Goal: Task Accomplishment & Management: Manage account settings

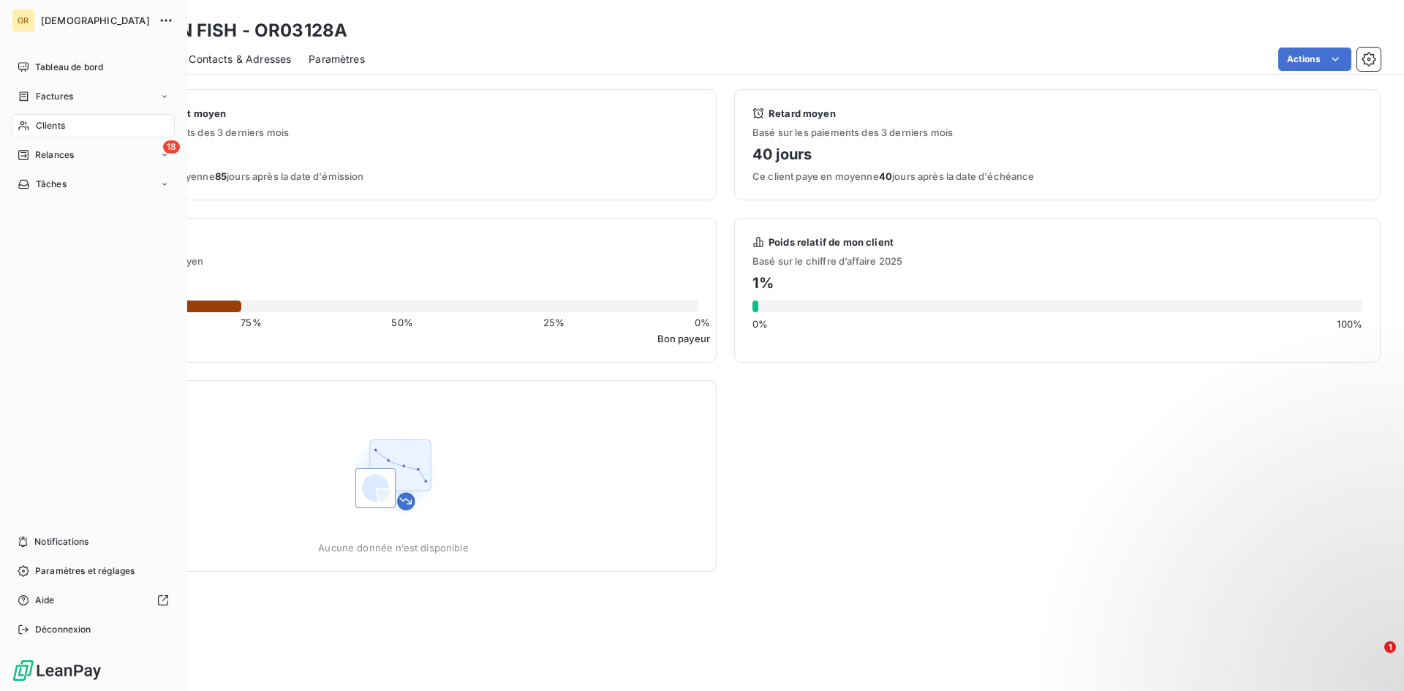
drag, startPoint x: 66, startPoint y: 290, endPoint x: 32, endPoint y: 308, distance: 38.0
click at [24, 100] on icon at bounding box center [24, 96] width 9 height 10
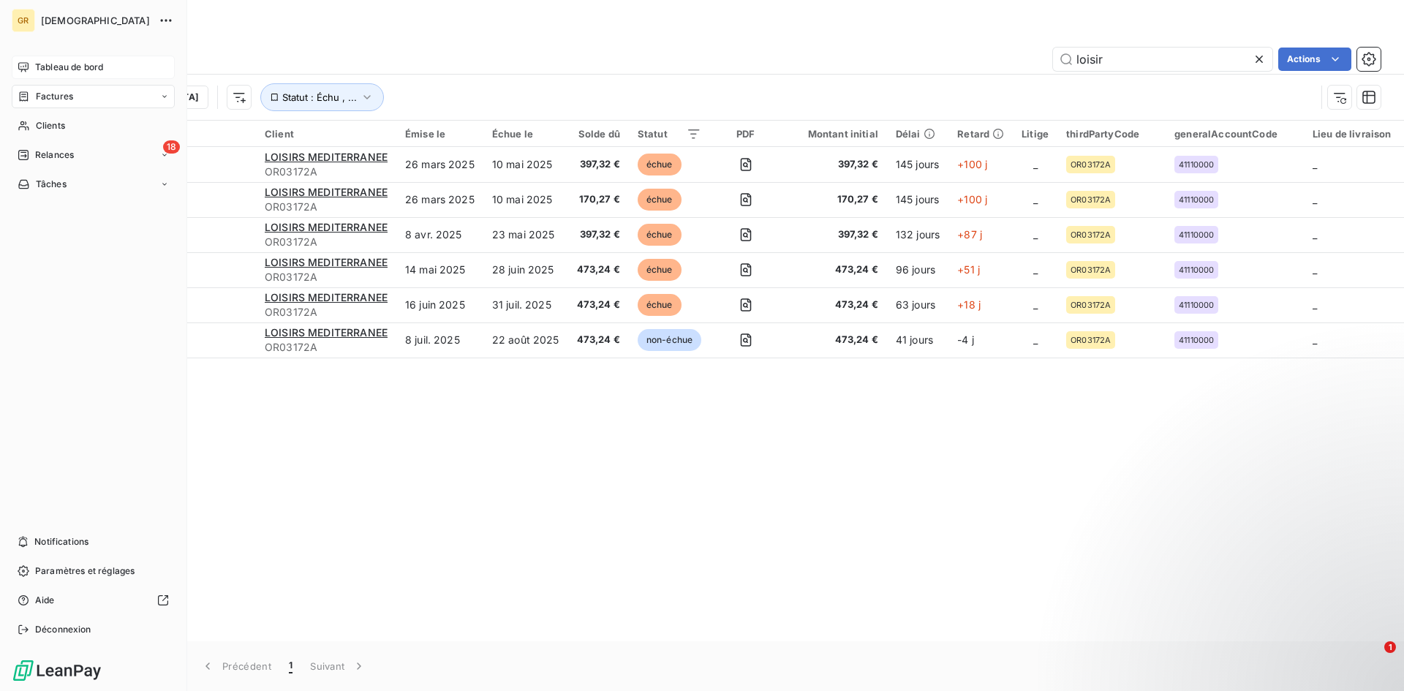
click at [21, 74] on div "Tableau de bord" at bounding box center [93, 67] width 163 height 23
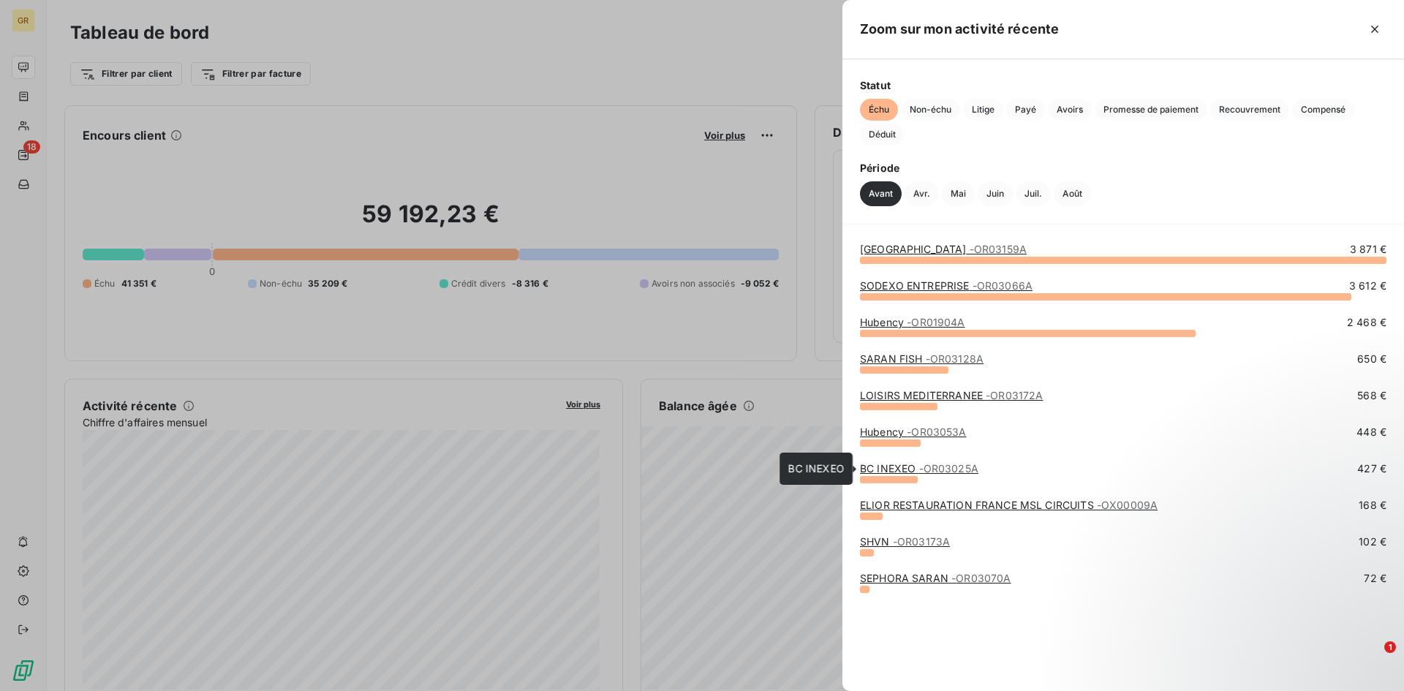
click at [907, 470] on link "BC INEXEO - OR03025A" at bounding box center [919, 468] width 118 height 12
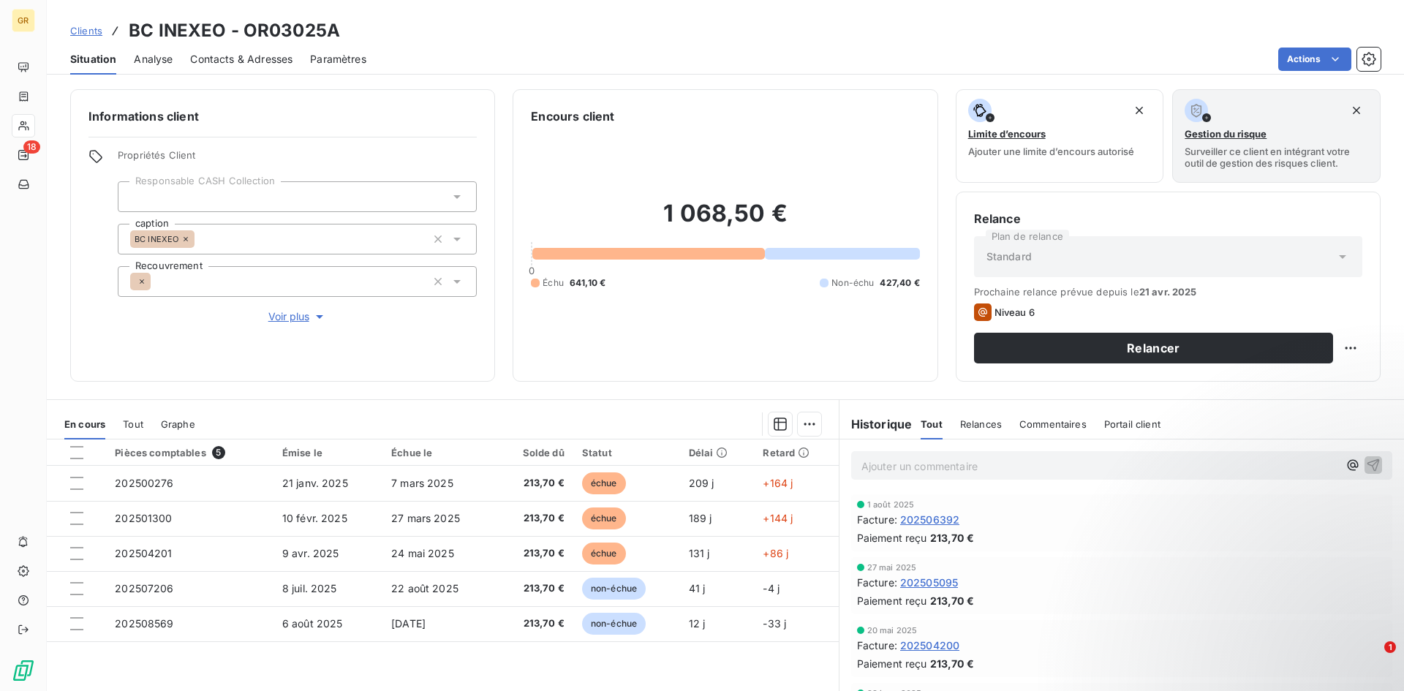
click at [927, 521] on span "202506392" at bounding box center [929, 519] width 59 height 15
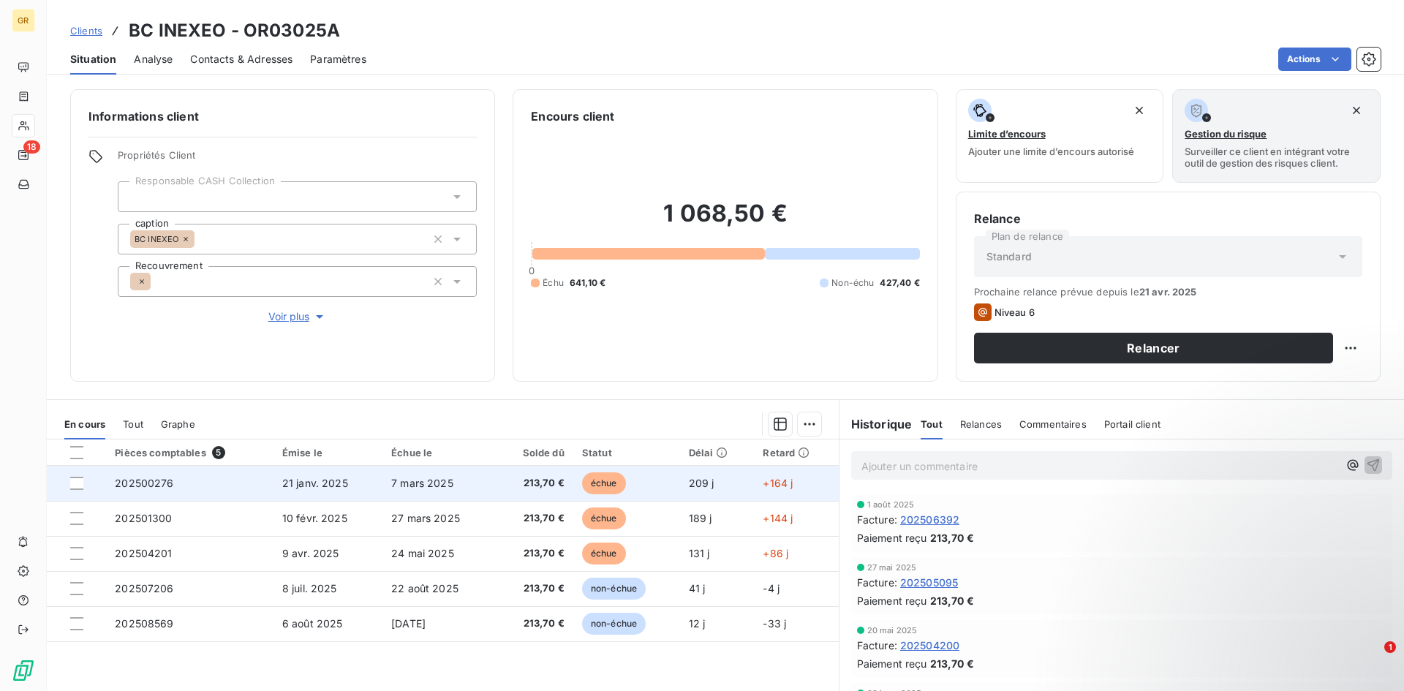
click at [449, 474] on td "7 mars 2025" at bounding box center [439, 483] width 113 height 35
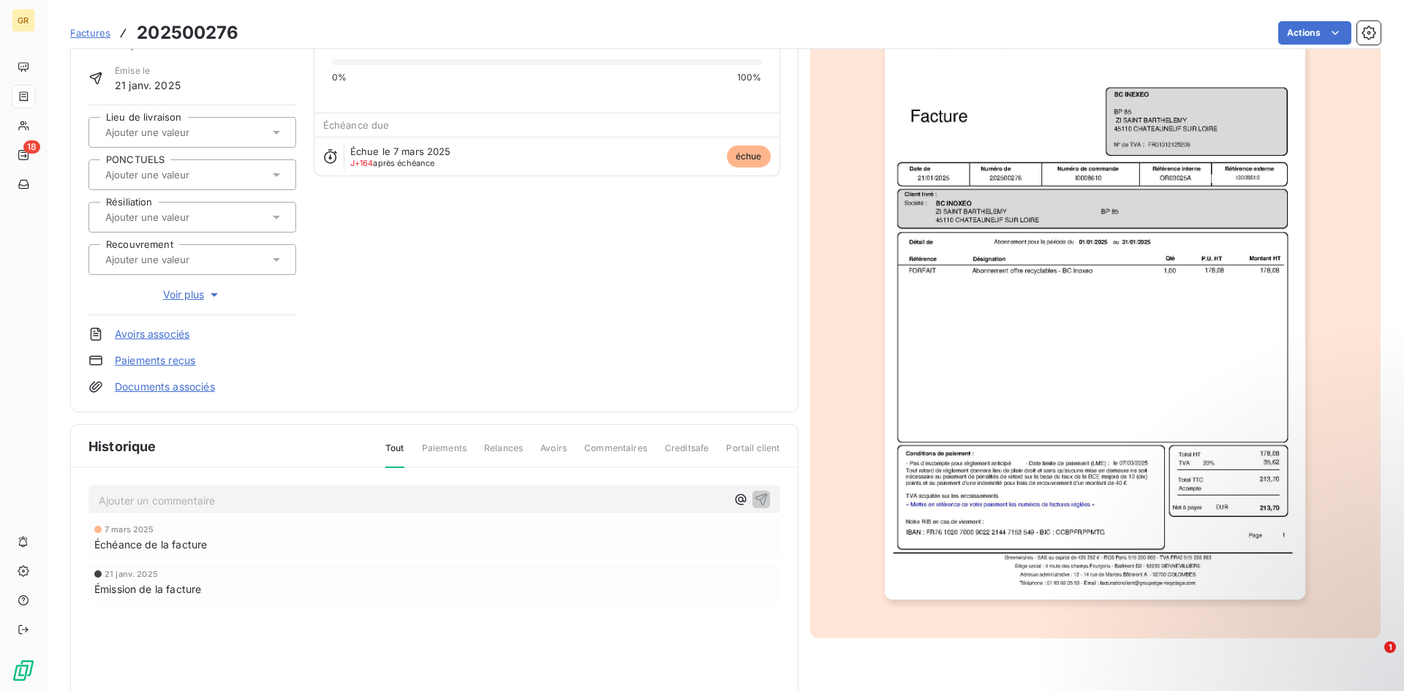
scroll to position [1, 0]
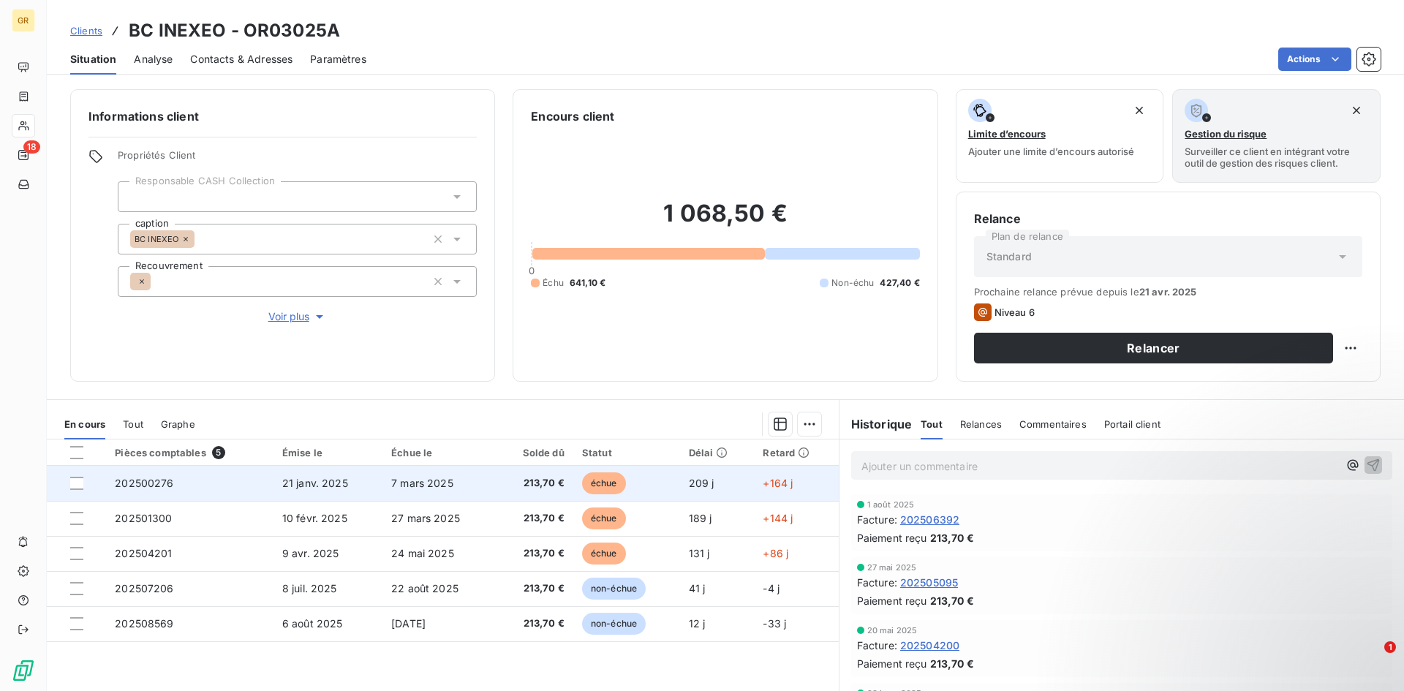
click at [504, 477] on span "213,70 €" at bounding box center [534, 483] width 60 height 15
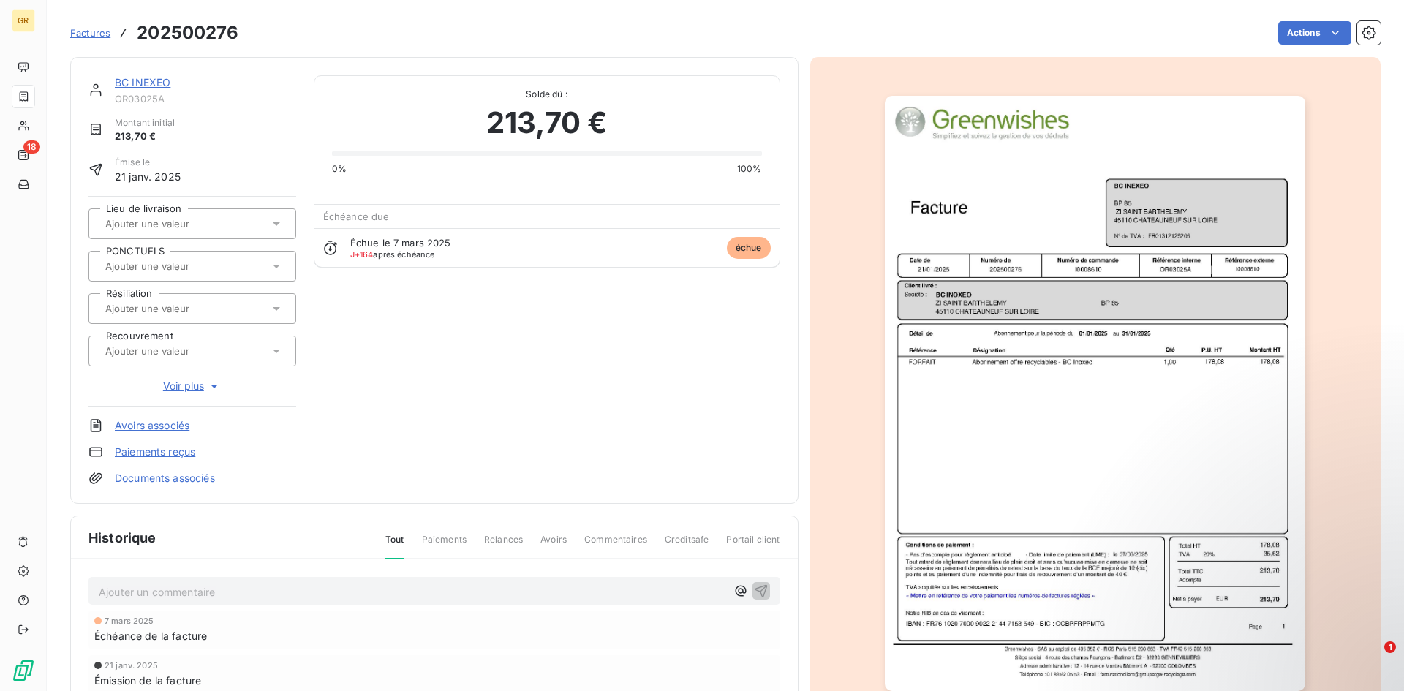
click at [100, 34] on span "Factures" at bounding box center [90, 33] width 40 height 12
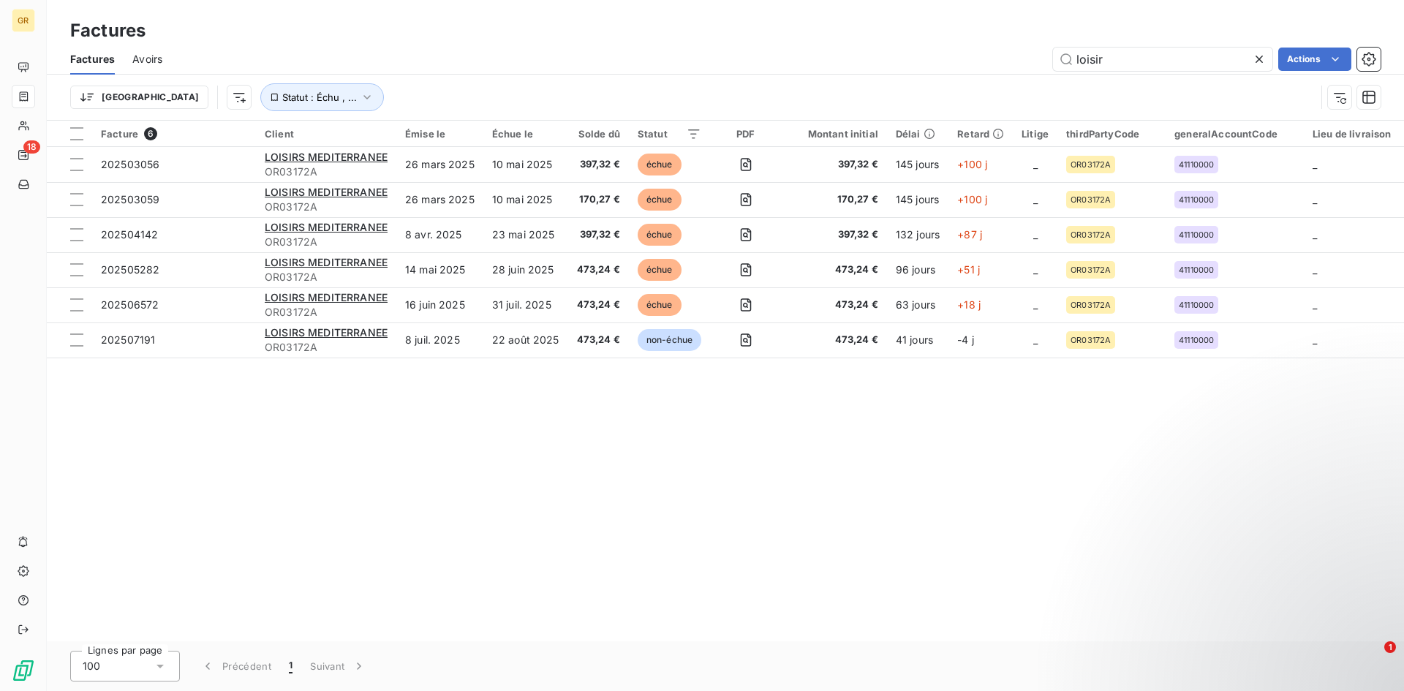
click at [1146, 72] on div "Factures Avoirs loisir Actions" at bounding box center [726, 59] width 1358 height 31
drag, startPoint x: 1145, startPoint y: 64, endPoint x: 1008, endPoint y: 64, distance: 137.5
click at [1008, 64] on div "loisir Actions" at bounding box center [780, 59] width 1201 height 23
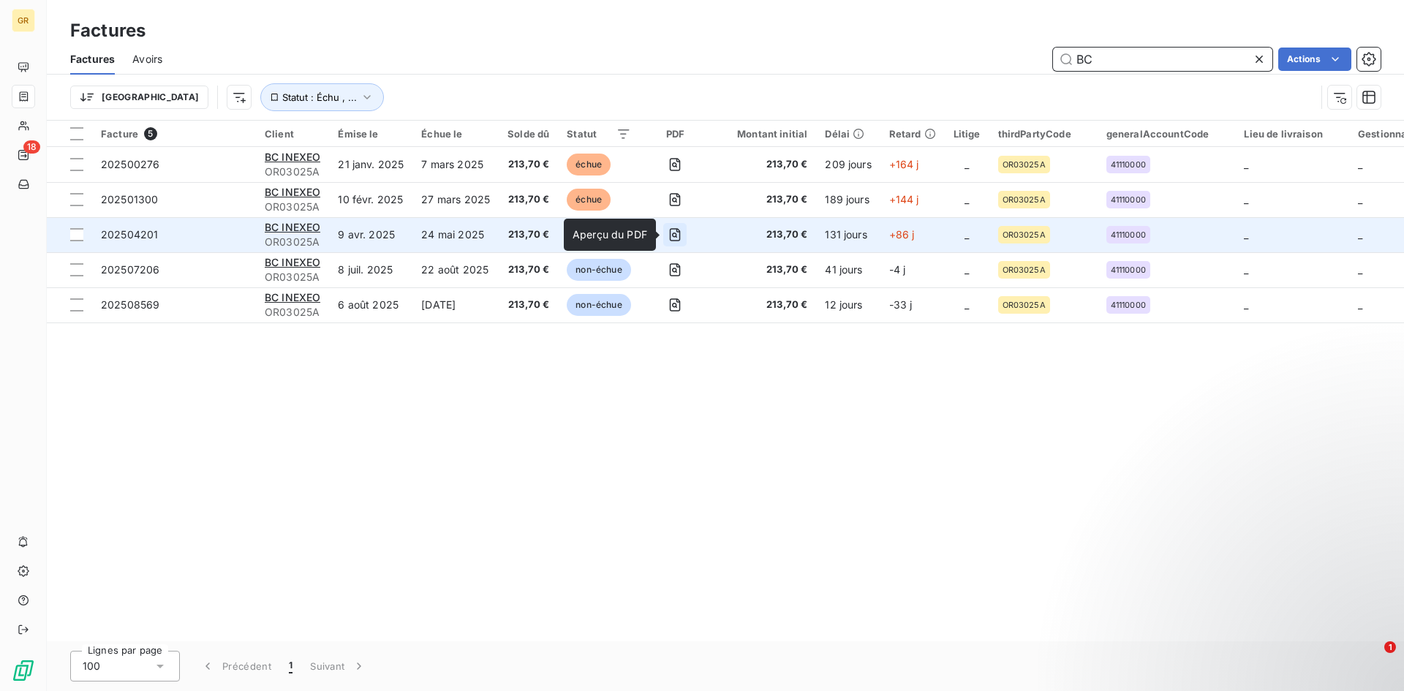
type input "BC"
click at [672, 236] on icon "button" at bounding box center [675, 234] width 15 height 15
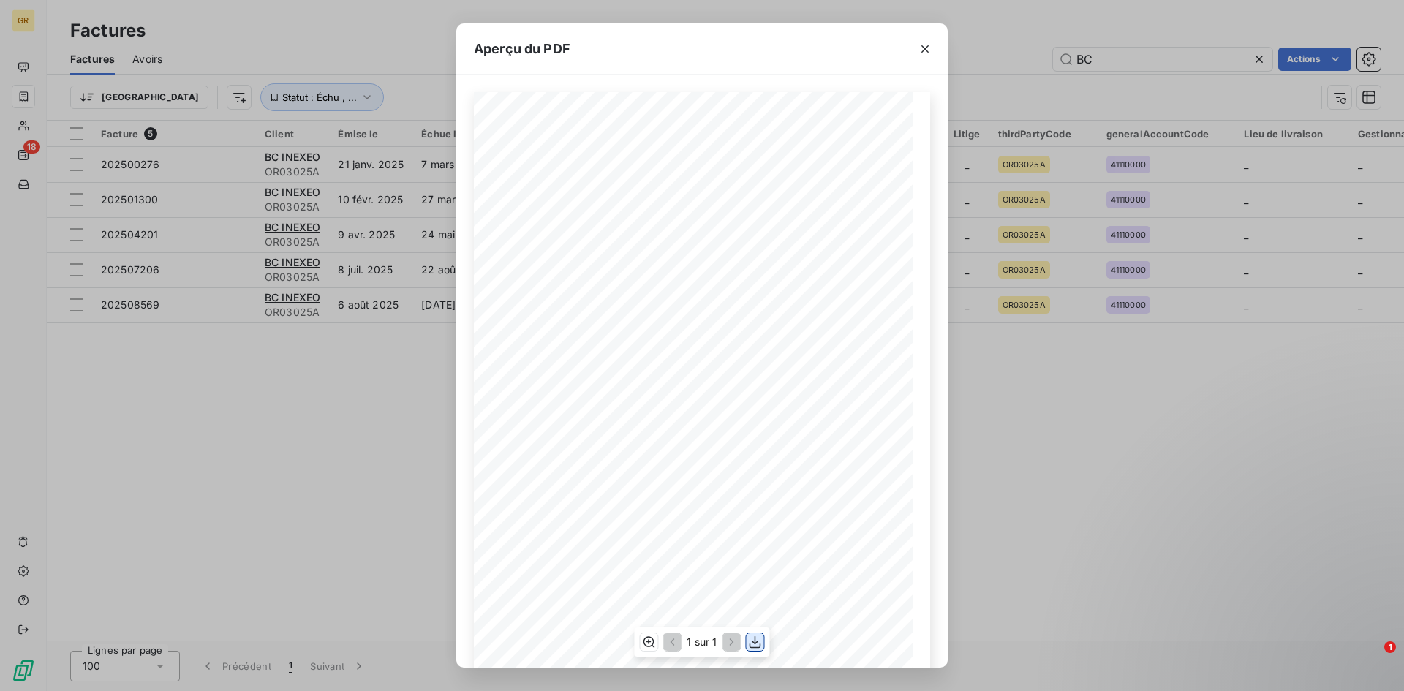
click at [757, 646] on icon "button" at bounding box center [755, 642] width 15 height 15
click at [931, 43] on icon "button" at bounding box center [925, 49] width 15 height 15
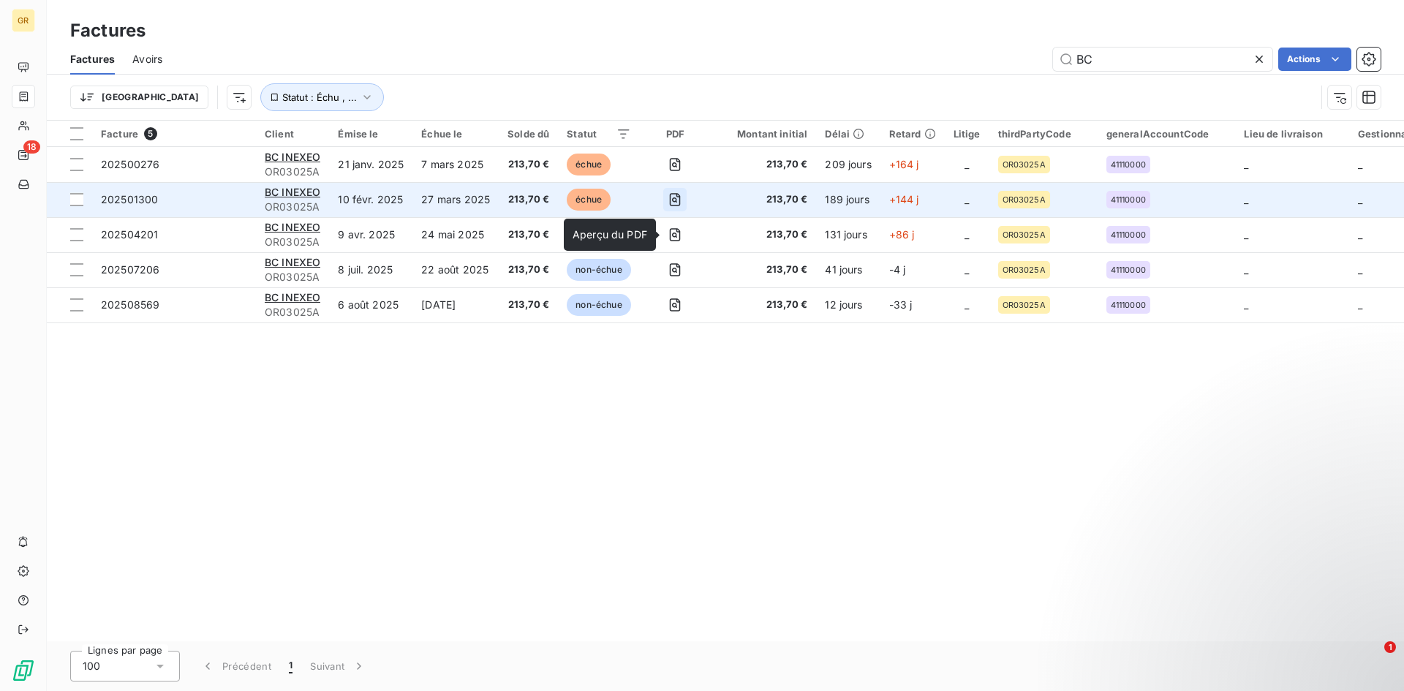
click at [680, 200] on icon "button" at bounding box center [675, 199] width 11 height 13
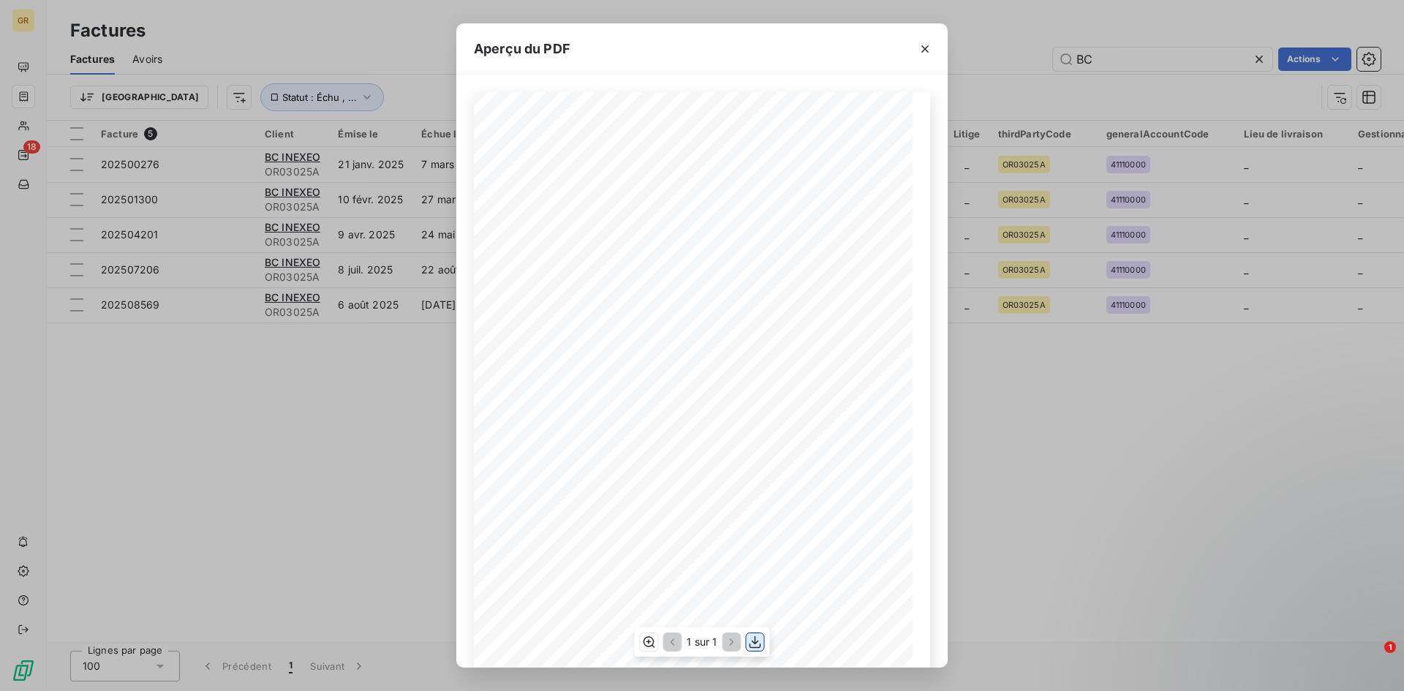
click at [750, 648] on icon "button" at bounding box center [755, 642] width 15 height 15
click at [1001, 459] on div "Aperçu du PDF Référence interne Numéro de Date de Numéro de commande Référence …" at bounding box center [702, 345] width 1404 height 691
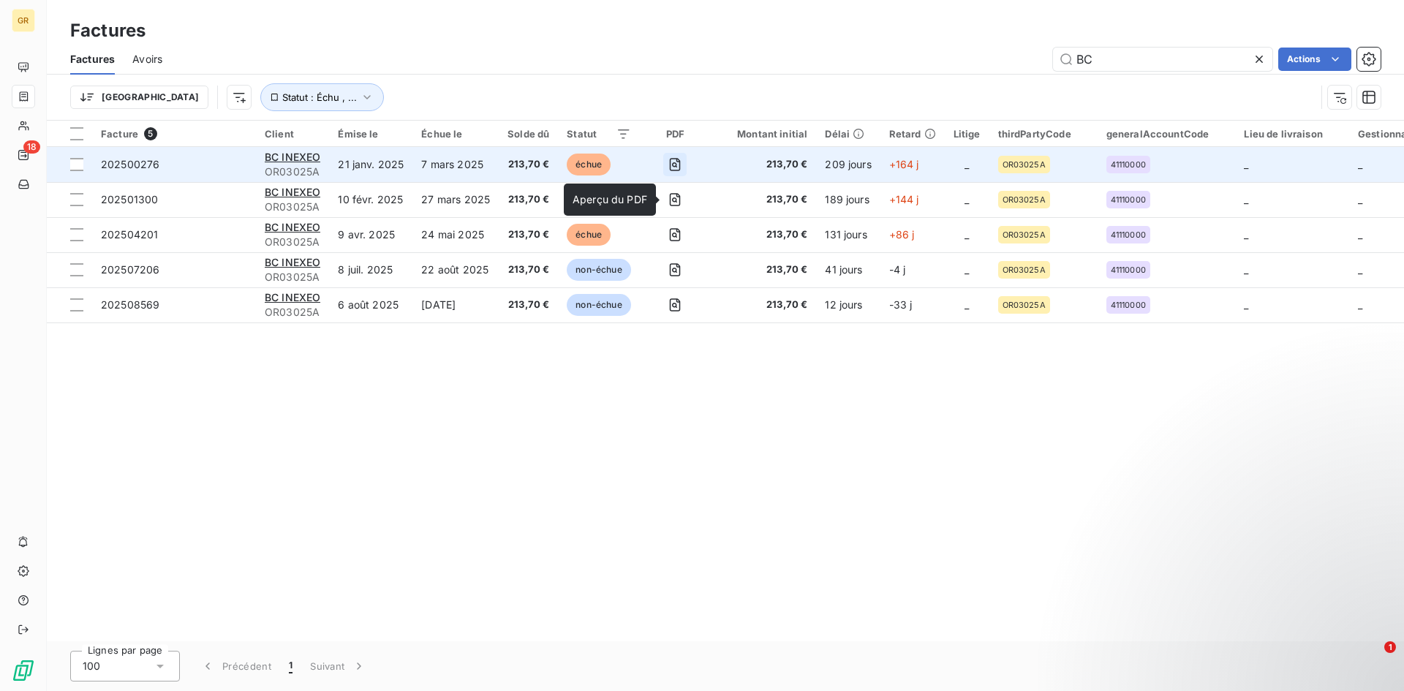
click at [677, 161] on icon "button" at bounding box center [675, 164] width 11 height 13
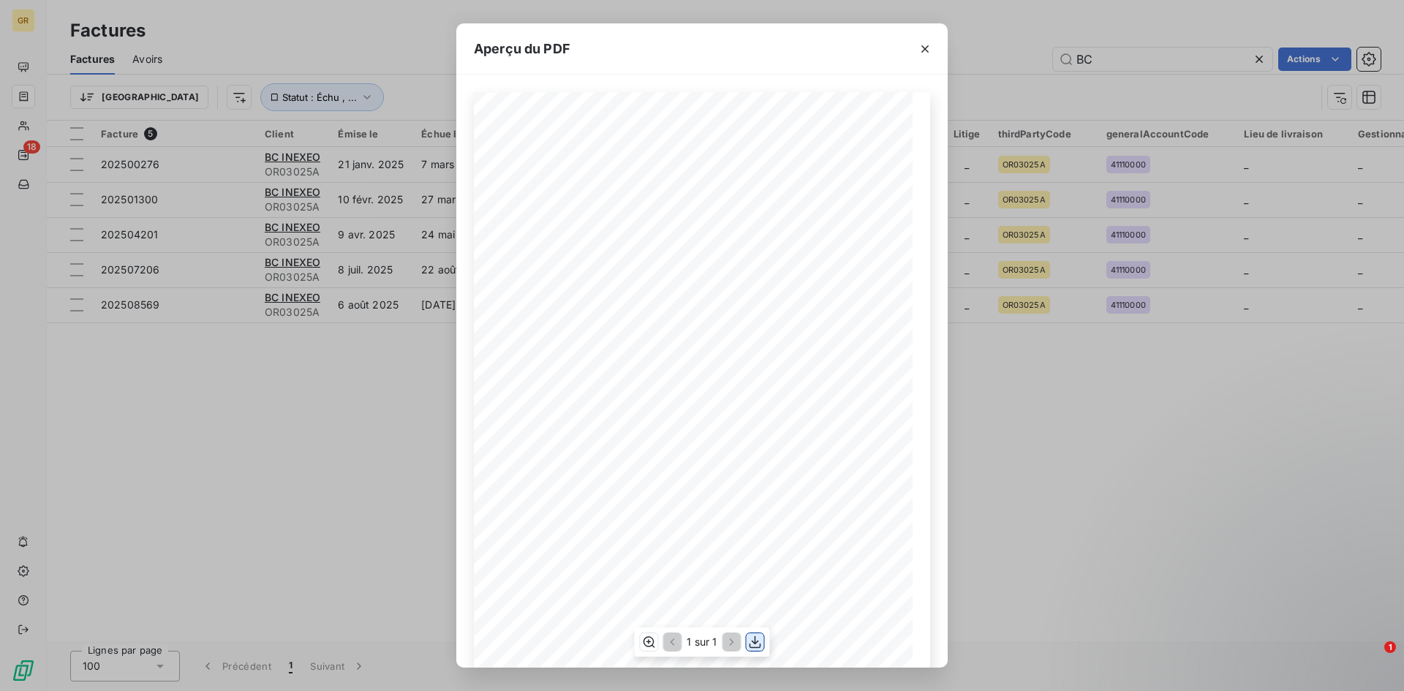
click at [758, 645] on icon "button" at bounding box center [755, 642] width 15 height 15
click at [1009, 403] on div "Aperçu du PDF Référence interne Numéro de Date de Numéro de commande Référence …" at bounding box center [702, 345] width 1404 height 691
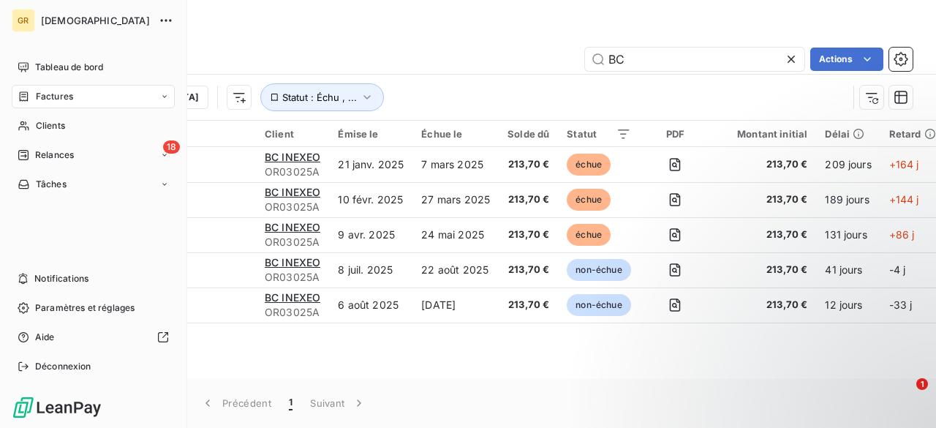
click at [54, 99] on span "Factures" at bounding box center [54, 96] width 37 height 13
click at [42, 66] on span "Tableau de bord" at bounding box center [69, 67] width 68 height 13
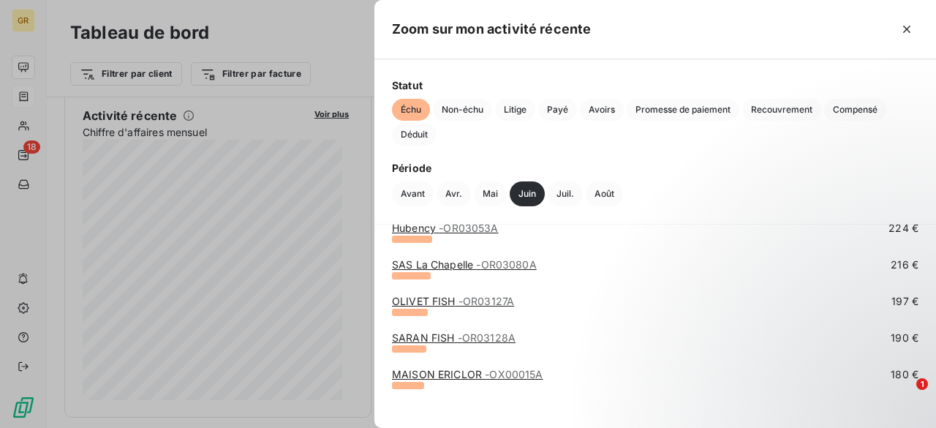
scroll to position [323, 0]
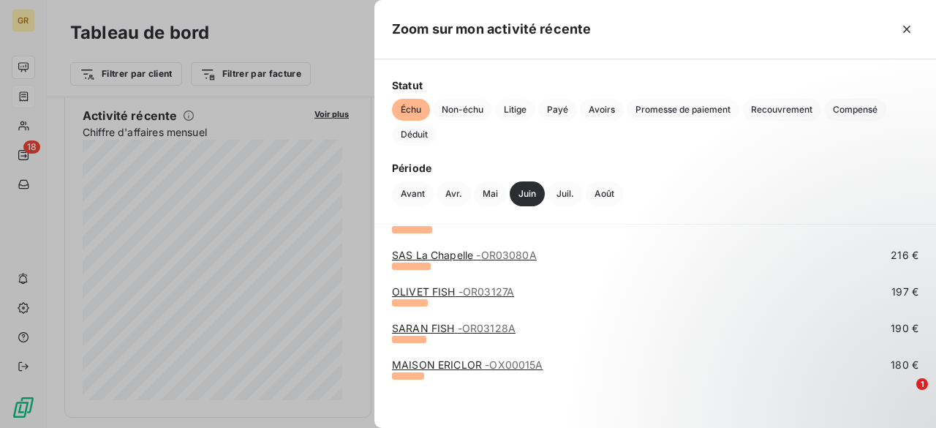
click at [265, 255] on div at bounding box center [468, 214] width 936 height 428
click at [238, 277] on div at bounding box center [468, 214] width 936 height 428
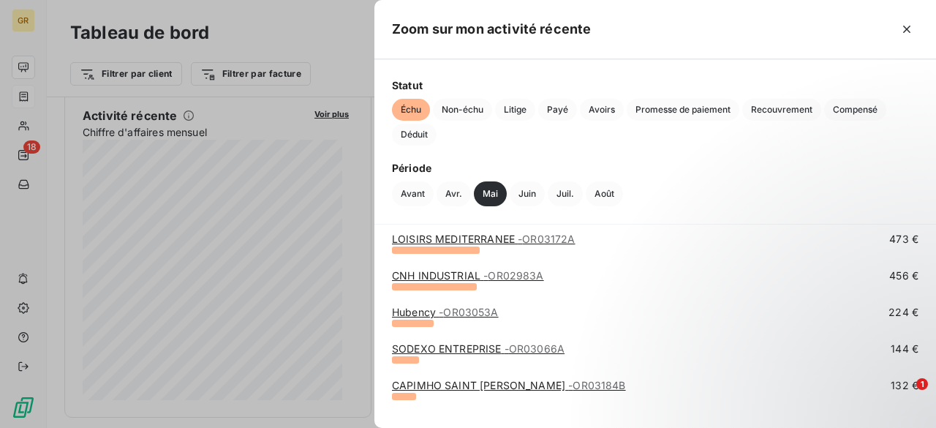
scroll to position [140, 0]
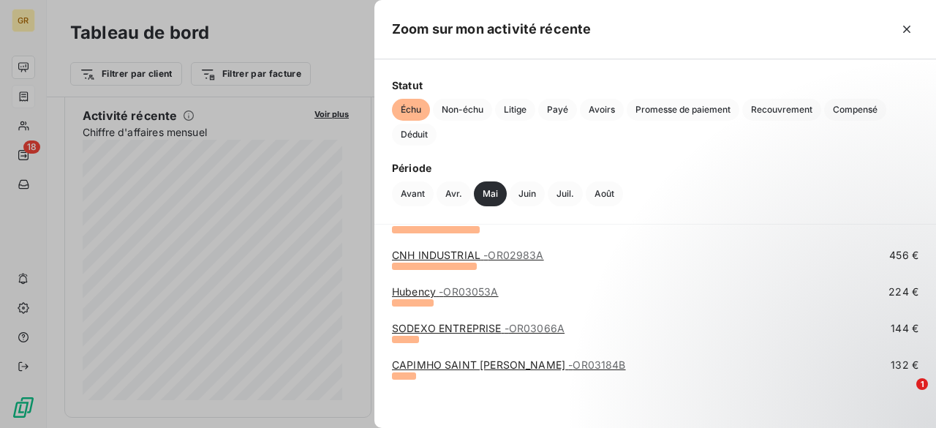
click at [430, 365] on link "CAPIMHO SAINT [PERSON_NAME] - OR03184B" at bounding box center [509, 364] width 234 height 12
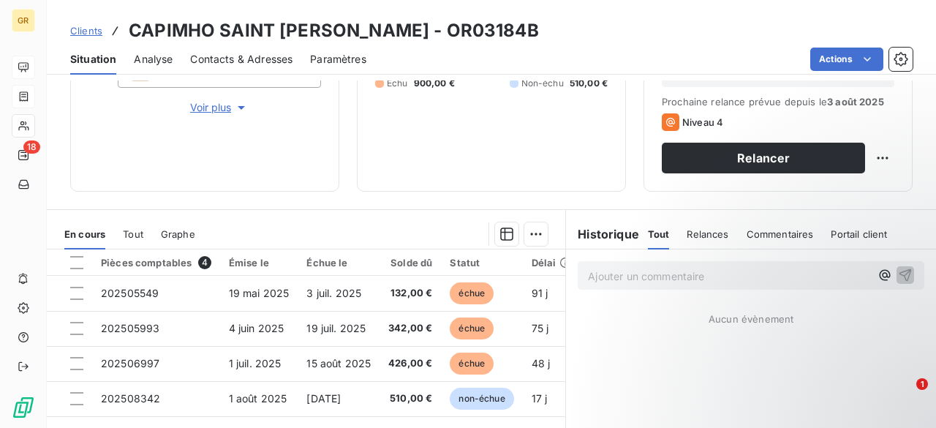
scroll to position [208, 0]
click at [439, 187] on div "Encours client 1 410,00 € 0 Échu 900,00 € Non-échu 510,00 €" at bounding box center [491, 37] width 269 height 312
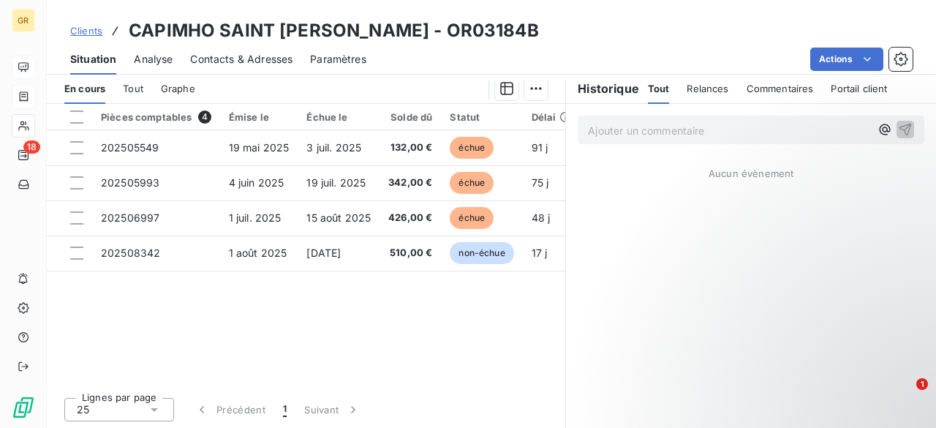
click at [688, 84] on span "Relances" at bounding box center [708, 89] width 42 height 12
drag, startPoint x: 654, startPoint y: 90, endPoint x: 609, endPoint y: 97, distance: 45.2
click at [654, 91] on span "Tout" at bounding box center [658, 89] width 20 height 12
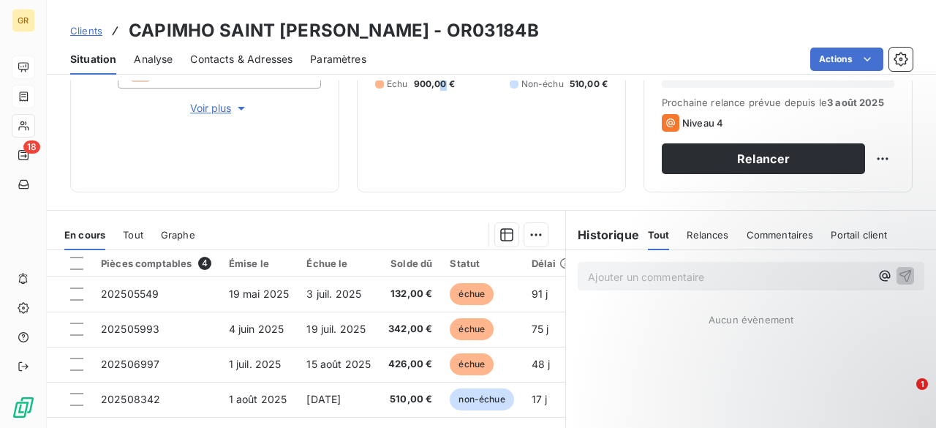
scroll to position [135, 0]
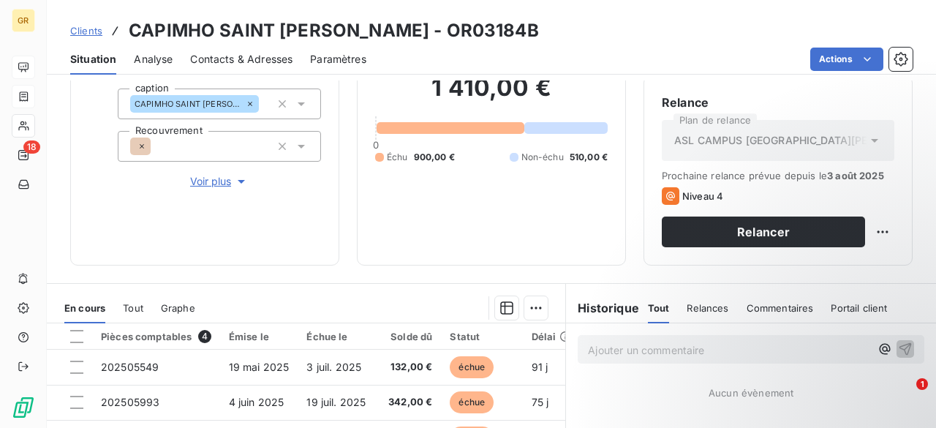
click at [364, 189] on div "Encours client 1 410,00 € 0 Échu 900,00 € Non-échu 510,00 €" at bounding box center [491, 110] width 269 height 312
click at [278, 148] on icon "button" at bounding box center [282, 146] width 15 height 15
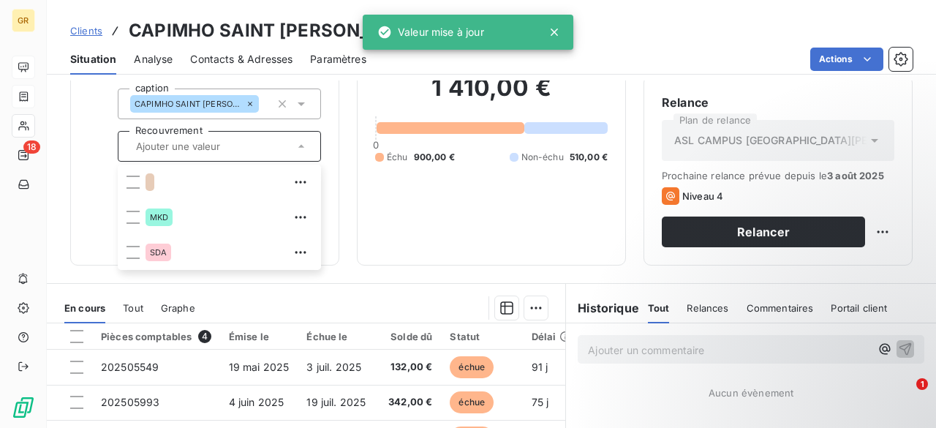
click at [382, 217] on div "1 410,00 € 0 Échu 900,00 € Non-échu 510,00 €" at bounding box center [491, 118] width 233 height 257
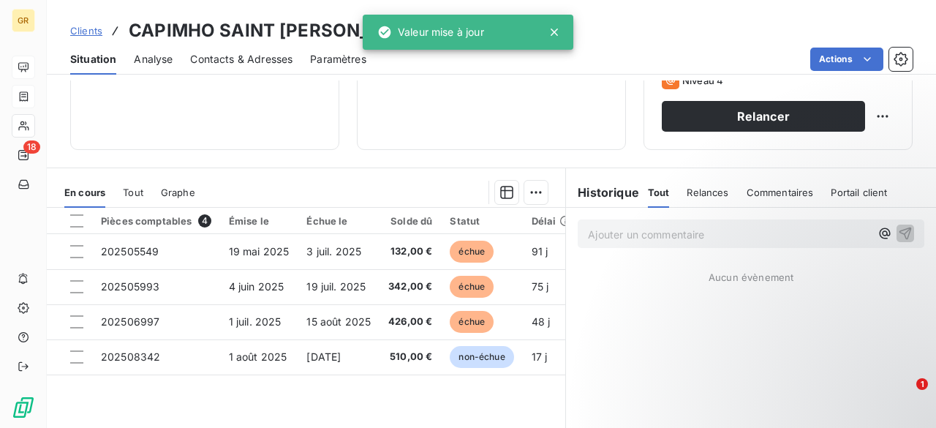
scroll to position [355, 0]
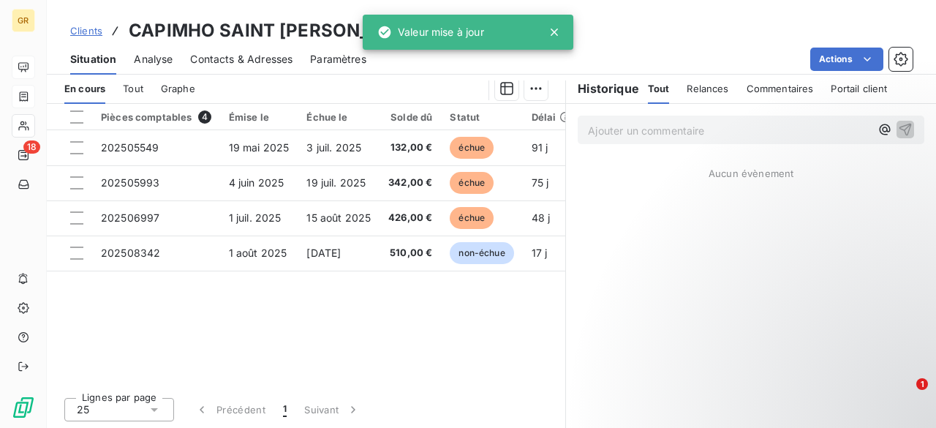
click at [556, 30] on icon at bounding box center [554, 32] width 7 height 7
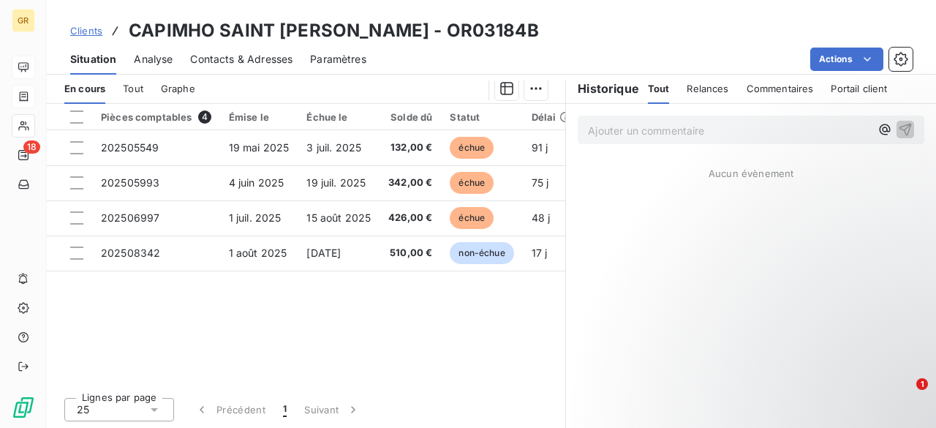
scroll to position [0, 0]
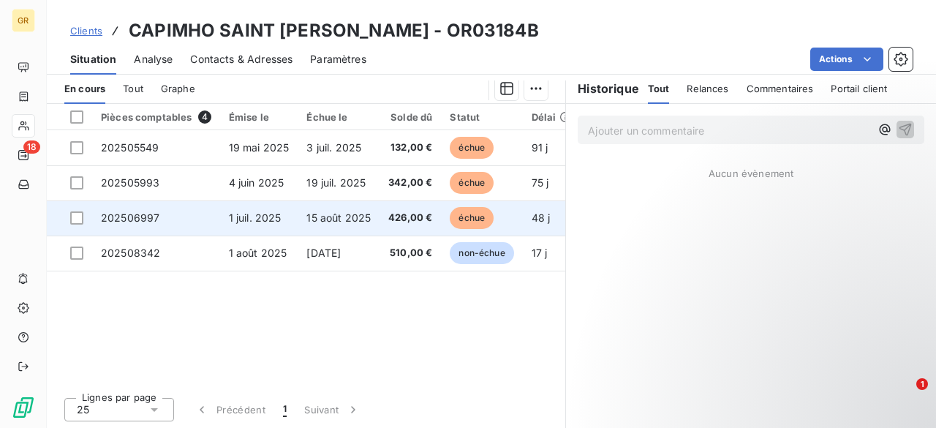
scroll to position [282, 0]
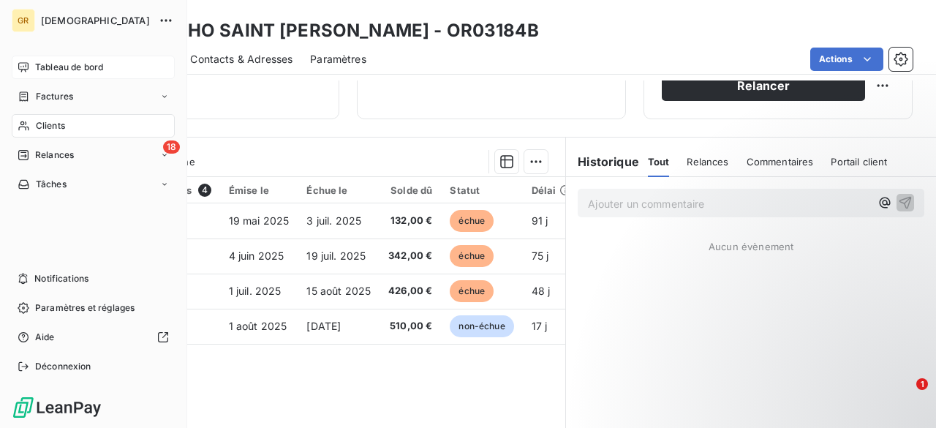
click at [35, 62] on span "Tableau de bord" at bounding box center [69, 67] width 68 height 13
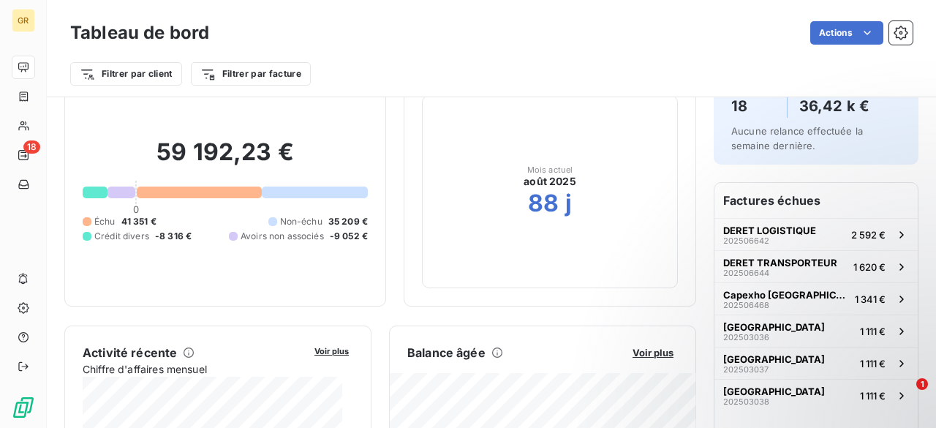
scroll to position [293, 0]
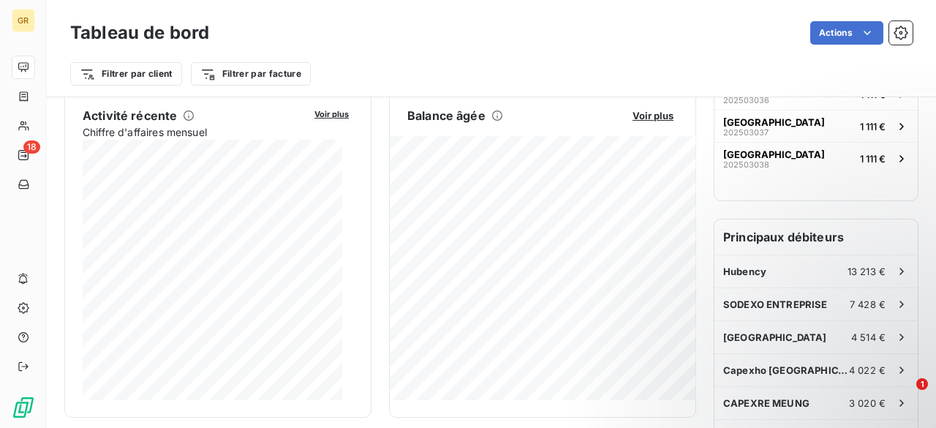
click at [341, 114] on button "Voir plus" at bounding box center [331, 113] width 43 height 13
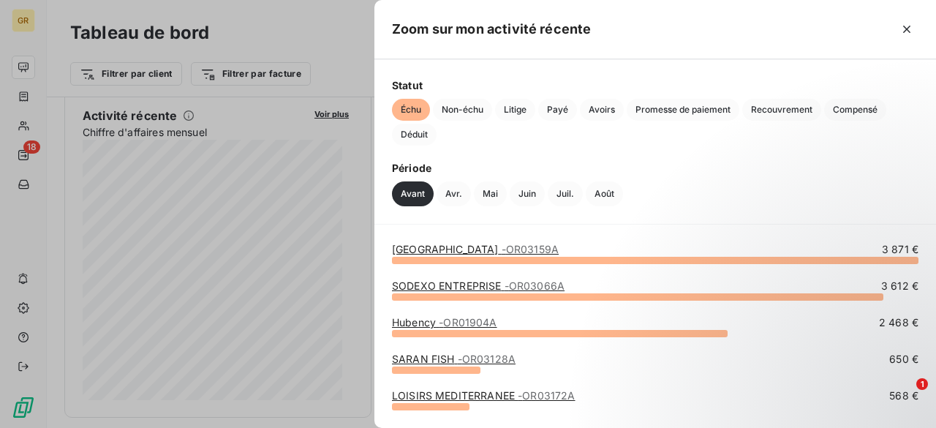
click at [313, 110] on div at bounding box center [468, 214] width 936 height 428
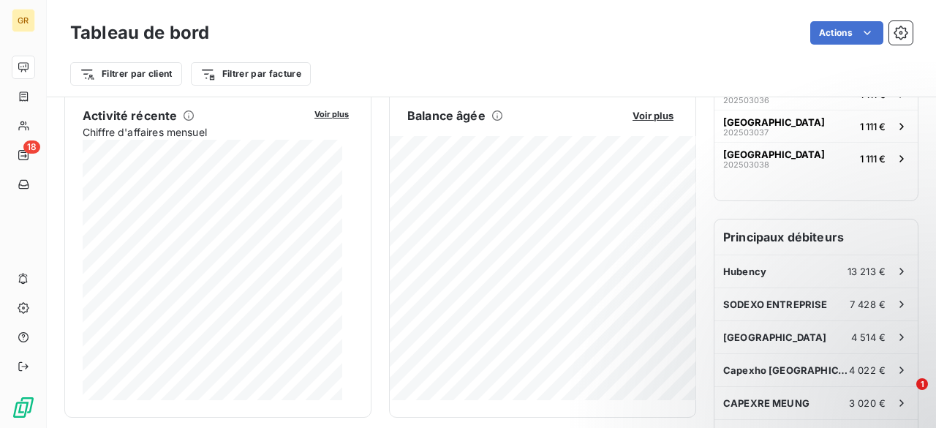
click at [301, 121] on div "Activité récente Chiffre d'affaires mensuel Voir plus" at bounding box center [218, 123] width 271 height 33
click at [315, 109] on span "Voir plus" at bounding box center [332, 114] width 34 height 10
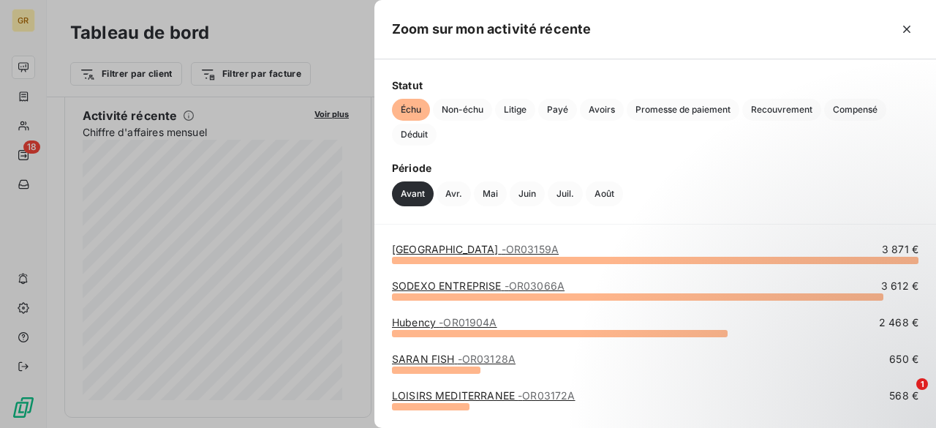
click at [303, 108] on div at bounding box center [468, 214] width 936 height 428
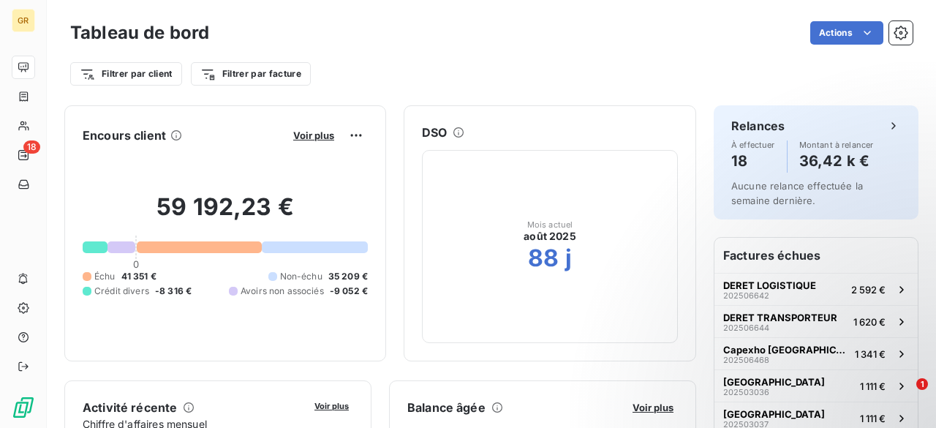
scroll to position [0, 0]
click at [296, 135] on span "Voir plus" at bounding box center [313, 135] width 41 height 12
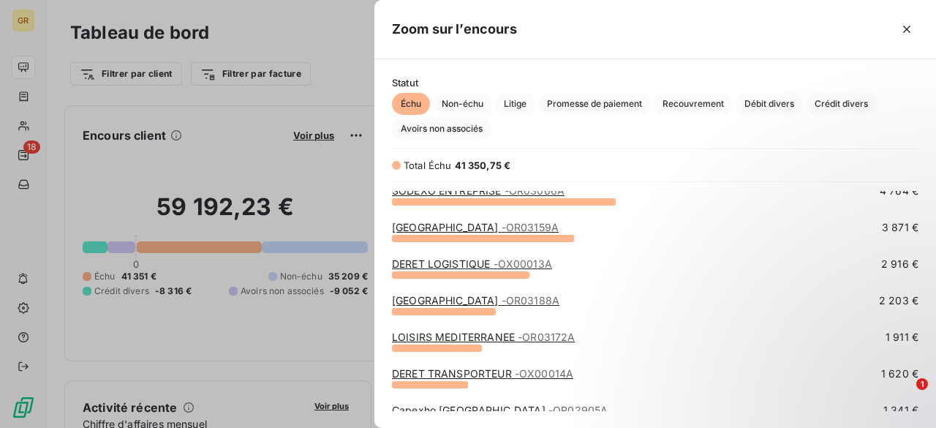
scroll to position [73, 0]
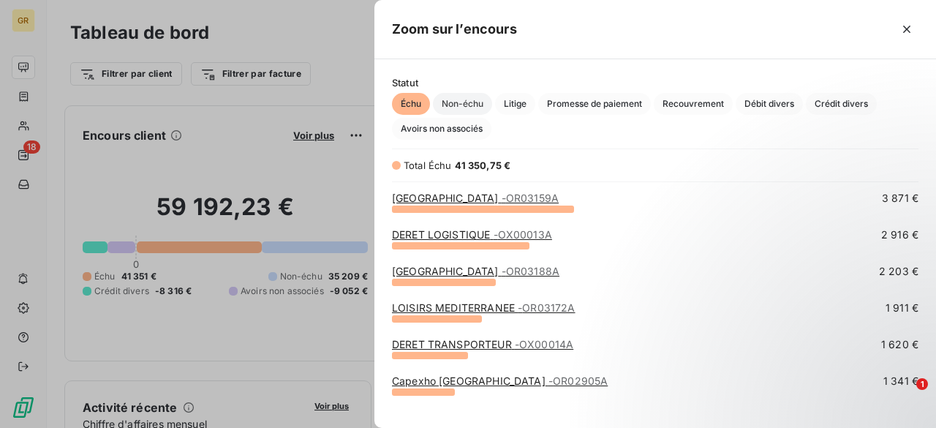
click at [452, 110] on span "Non-échu" at bounding box center [462, 104] width 59 height 22
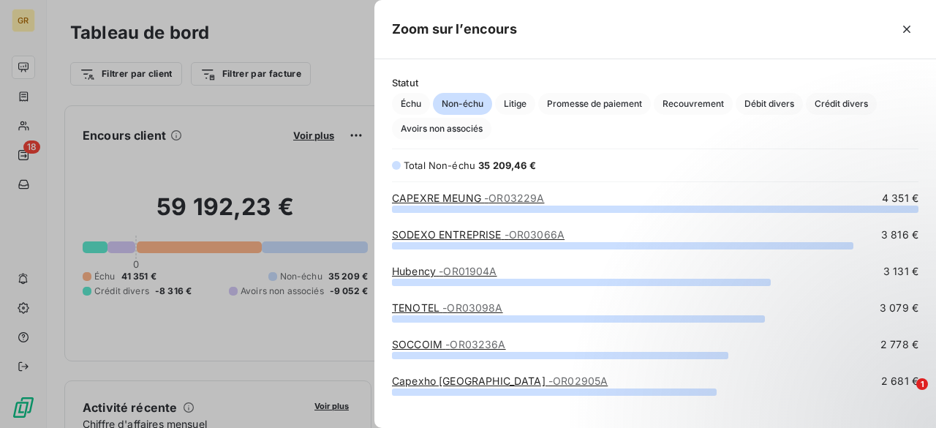
scroll to position [208, 550]
click at [406, 104] on span "Échu" at bounding box center [411, 104] width 38 height 22
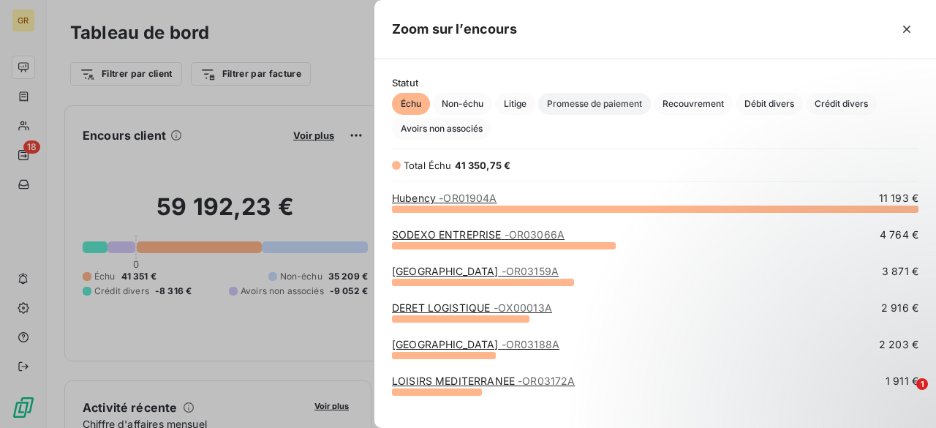
click at [602, 110] on span "Promesse de paiement" at bounding box center [594, 104] width 113 height 22
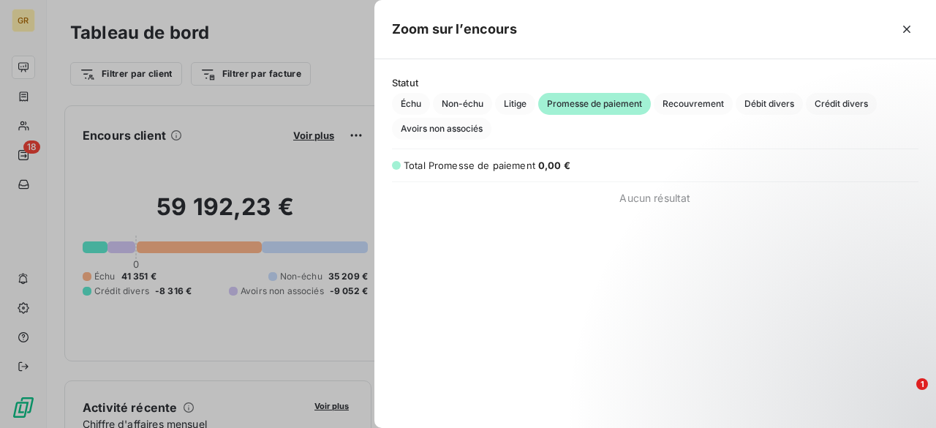
click at [644, 197] on span "Aucun résultat" at bounding box center [655, 198] width 71 height 15
click at [258, 170] on div at bounding box center [468, 214] width 936 height 428
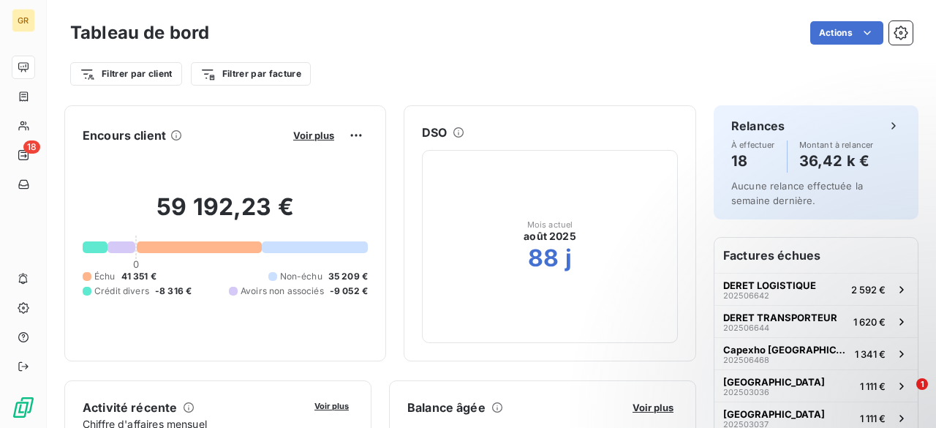
click at [857, 33] on html "GR 18 Tableau de bord Actions Filtrer par client Filtrer par facture Encours cl…" at bounding box center [468, 214] width 936 height 428
click at [860, 46] on div "Tableau de bord Actions" at bounding box center [491, 33] width 843 height 31
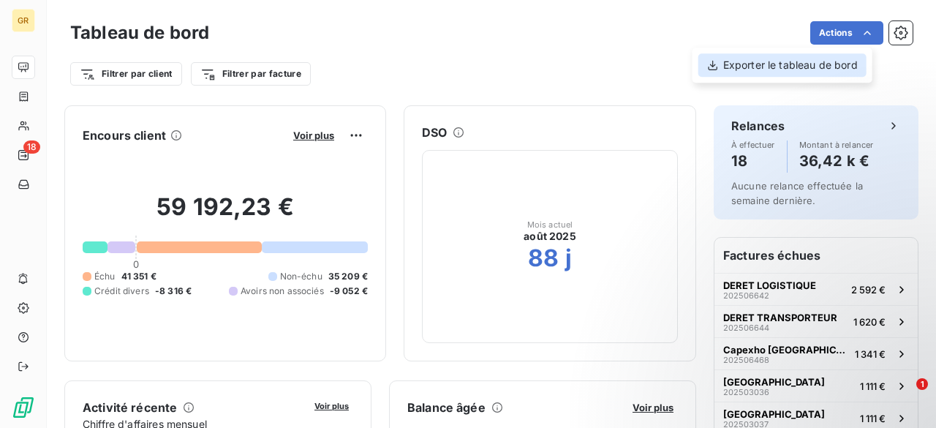
click at [840, 66] on div "Exporter le tableau de bord" at bounding box center [783, 64] width 168 height 23
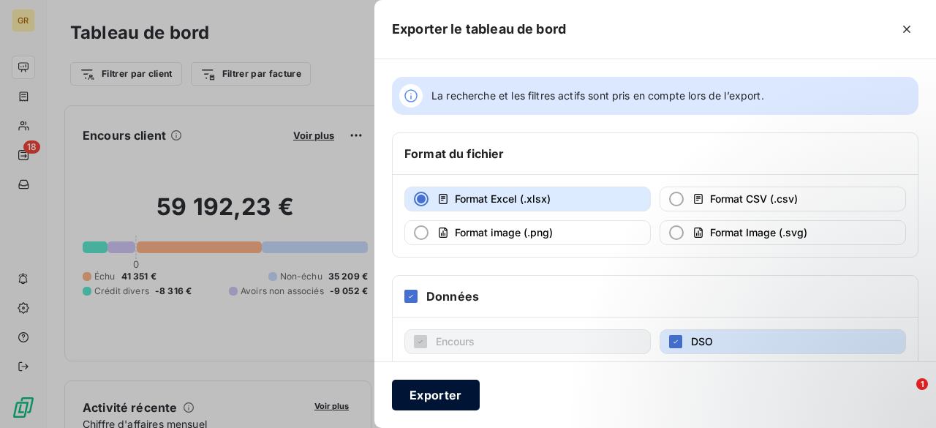
click at [442, 394] on button "Exporter" at bounding box center [436, 395] width 88 height 31
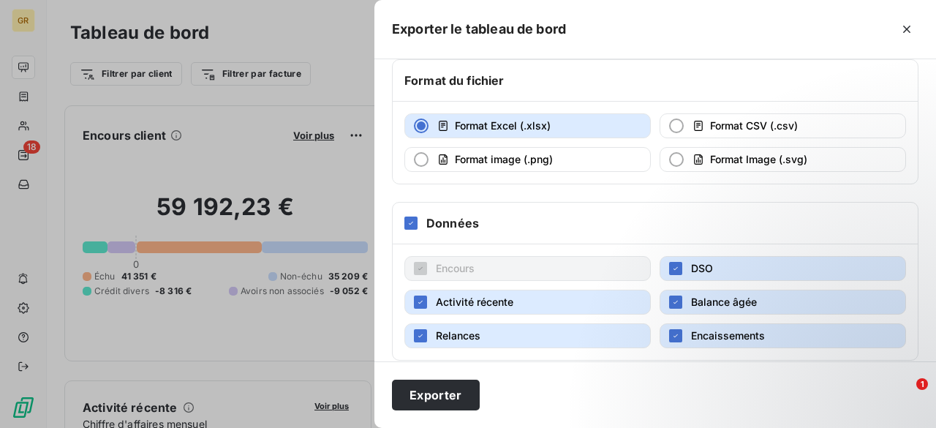
scroll to position [259, 0]
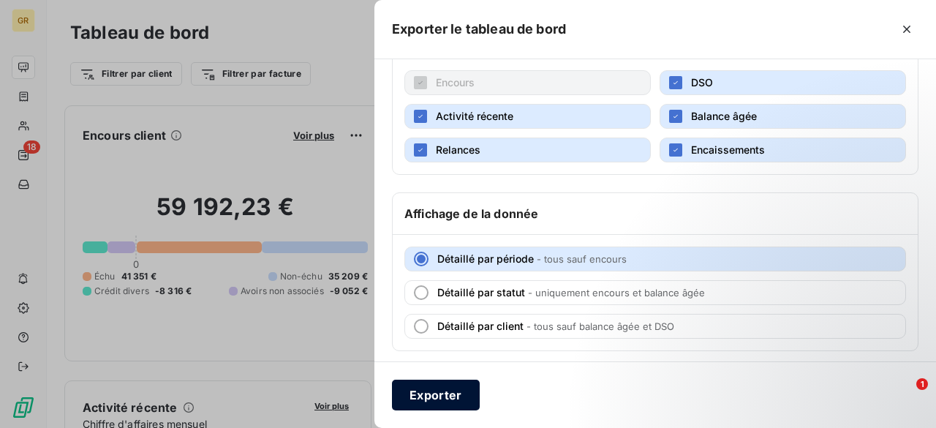
click at [445, 391] on button "Exporter" at bounding box center [436, 395] width 88 height 31
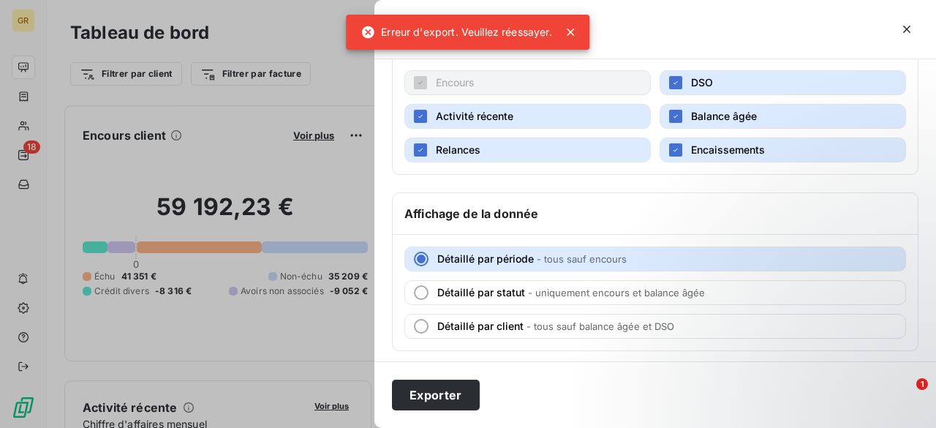
click at [317, 152] on div at bounding box center [468, 214] width 936 height 428
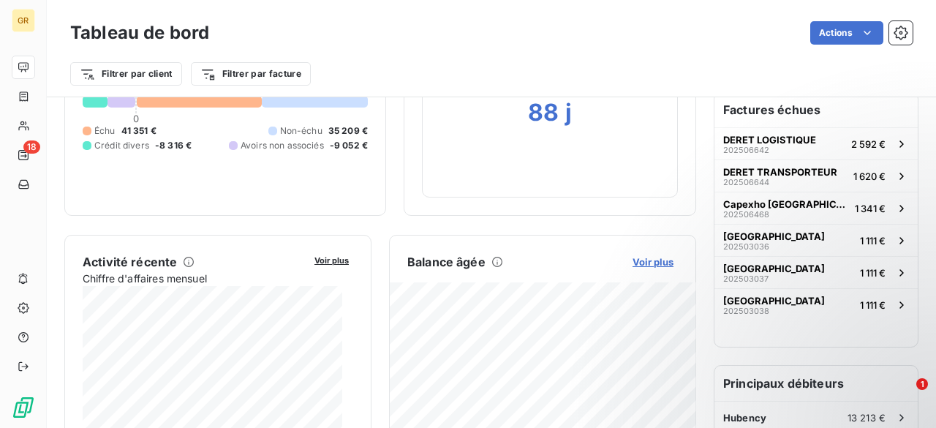
scroll to position [219, 0]
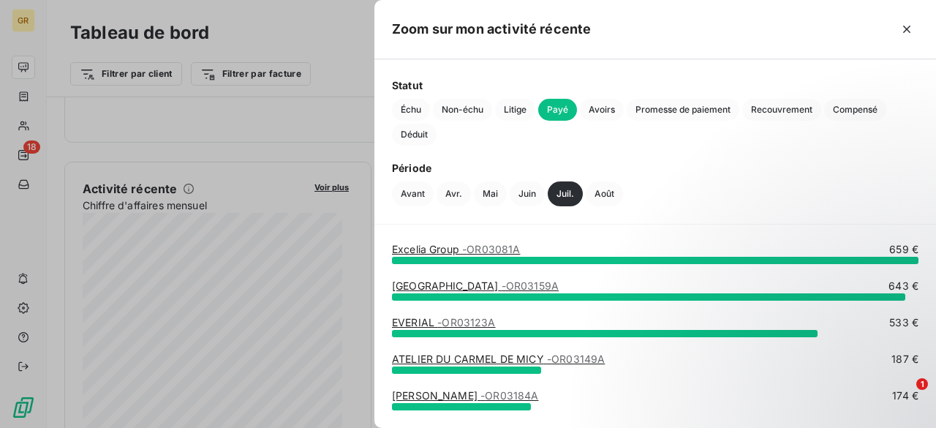
click at [312, 27] on div at bounding box center [468, 214] width 936 height 428
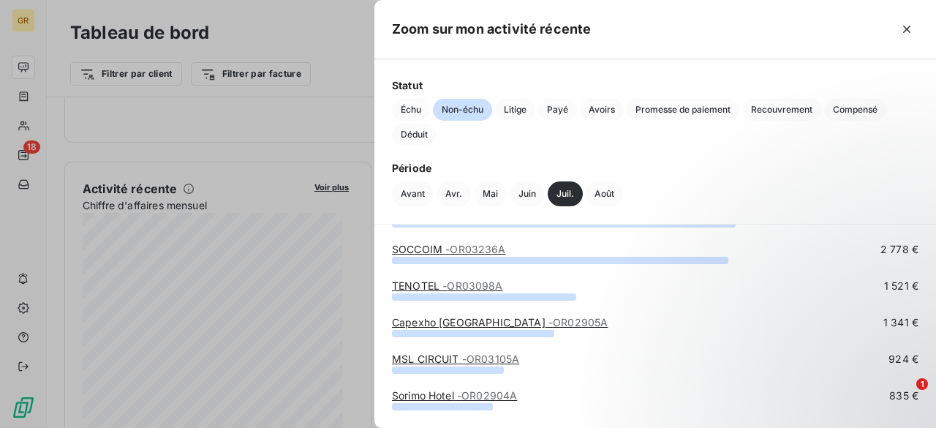
scroll to position [0, 0]
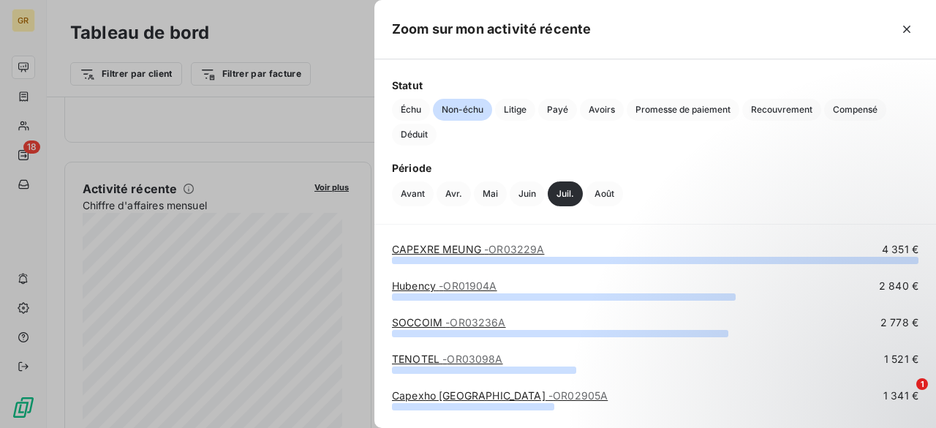
click at [268, 104] on div at bounding box center [468, 214] width 936 height 428
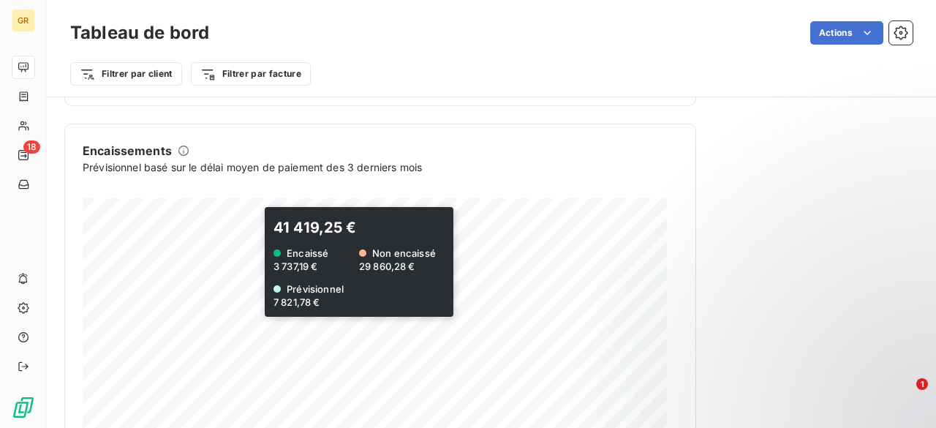
scroll to position [998, 0]
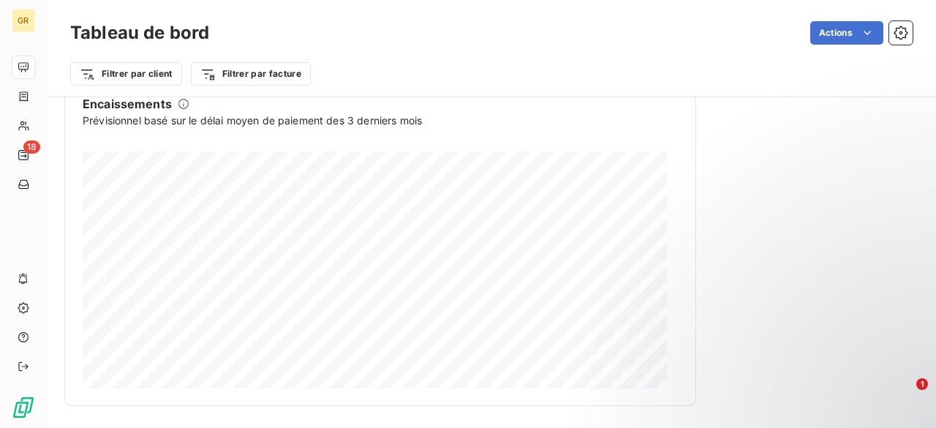
click at [462, 88] on div "Tableau de bord Actions Filtrer par client Filtrer par facture" at bounding box center [491, 48] width 889 height 97
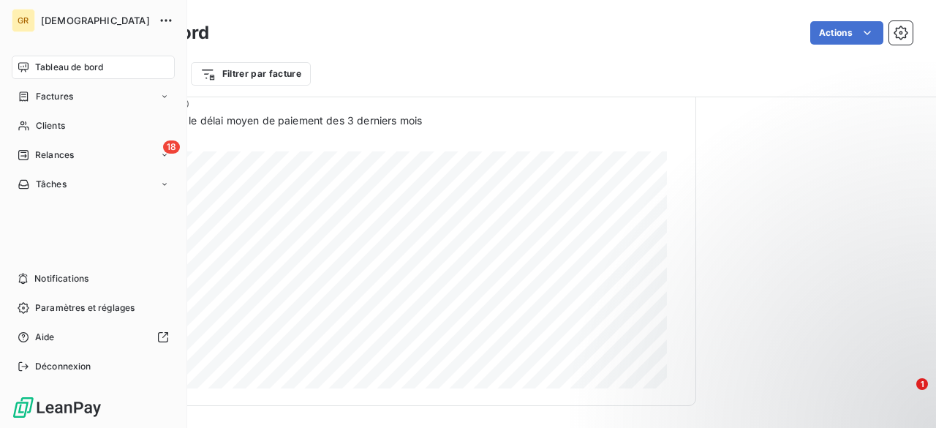
click at [17, 21] on div "GR" at bounding box center [23, 20] width 23 height 23
click at [154, 15] on button "button" at bounding box center [165, 20] width 23 height 23
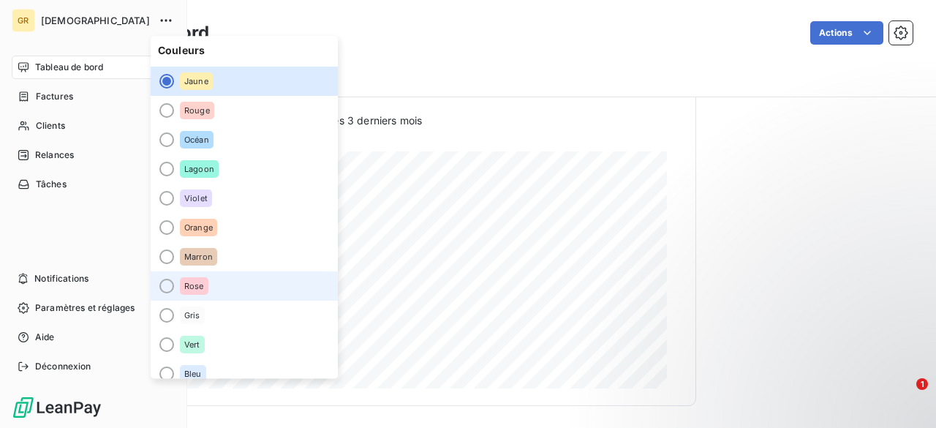
scroll to position [0, 0]
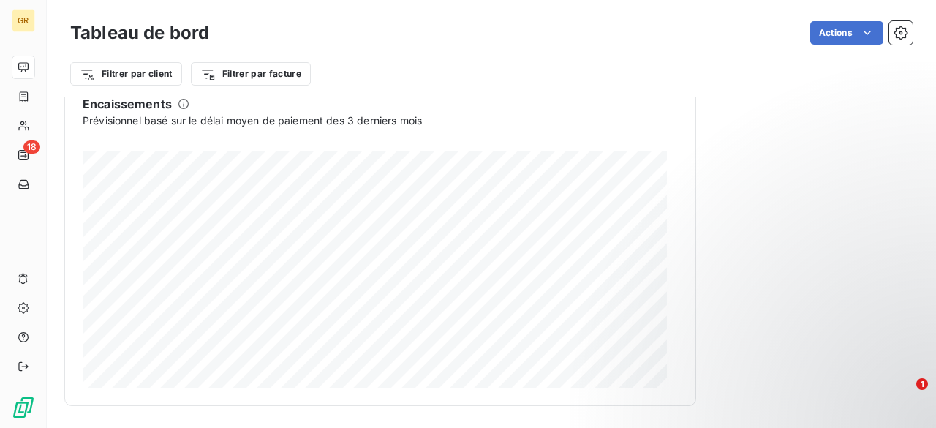
click at [47, 36] on div "Tableau de bord Actions Filtrer par client Filtrer par facture" at bounding box center [491, 48] width 889 height 97
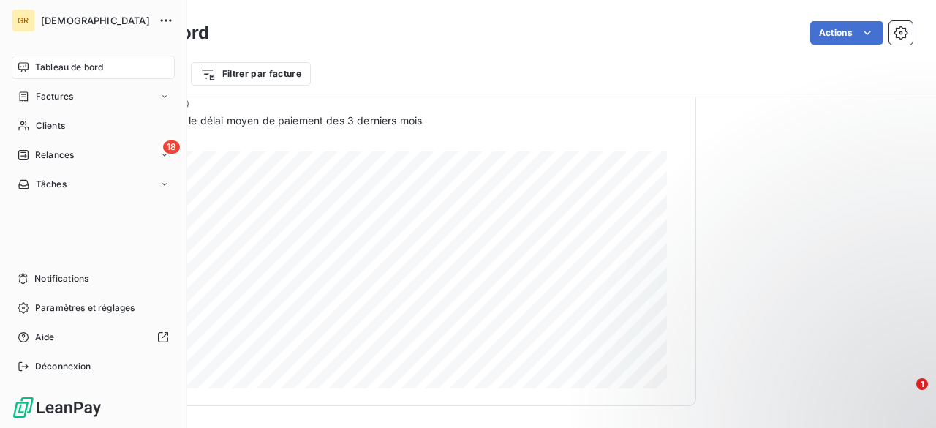
click at [25, 23] on div "GR" at bounding box center [23, 20] width 23 height 23
click at [86, 18] on span "[DEMOGRAPHIC_DATA]" at bounding box center [95, 21] width 109 height 12
click at [64, 21] on span "[DEMOGRAPHIC_DATA]" at bounding box center [95, 21] width 109 height 12
click at [41, 407] on img at bounding box center [57, 407] width 91 height 23
